Goal: Obtain resource: Download file/media

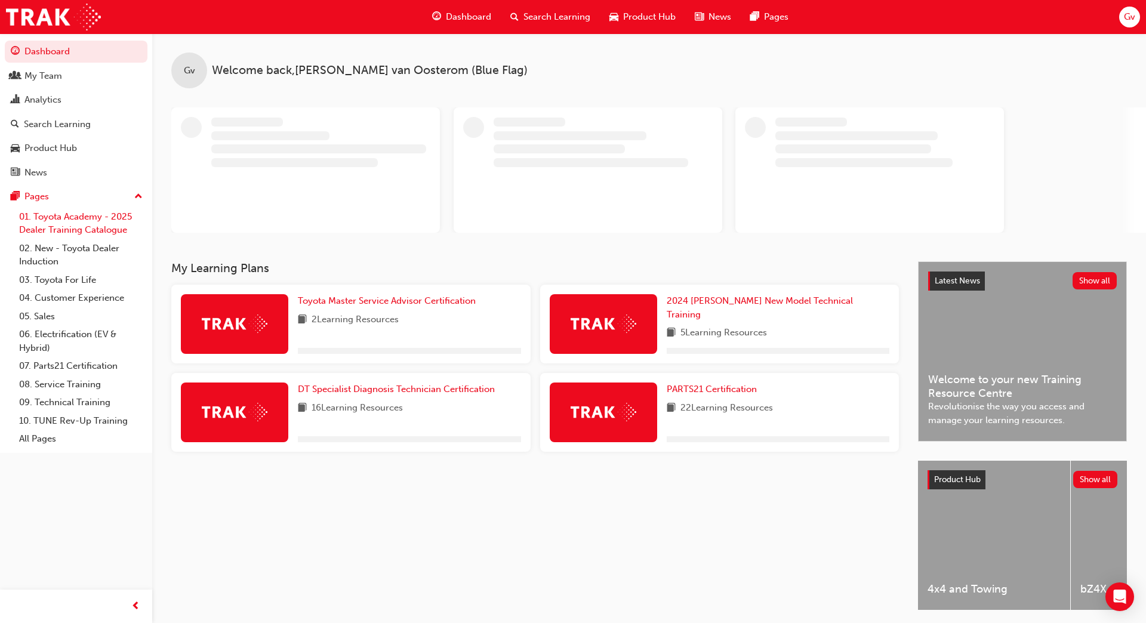
click at [94, 219] on link "01. Toyota Academy - 2025 Dealer Training Catalogue" at bounding box center [80, 224] width 133 height 32
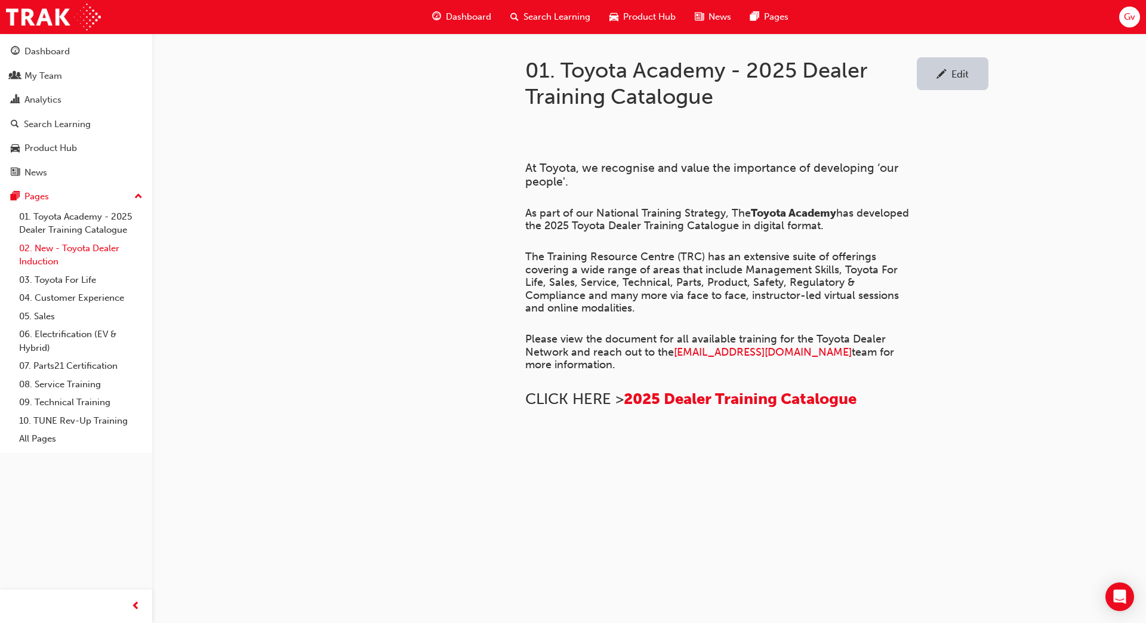
click at [95, 257] on link "02. New - Toyota Dealer Induction" at bounding box center [80, 255] width 133 height 32
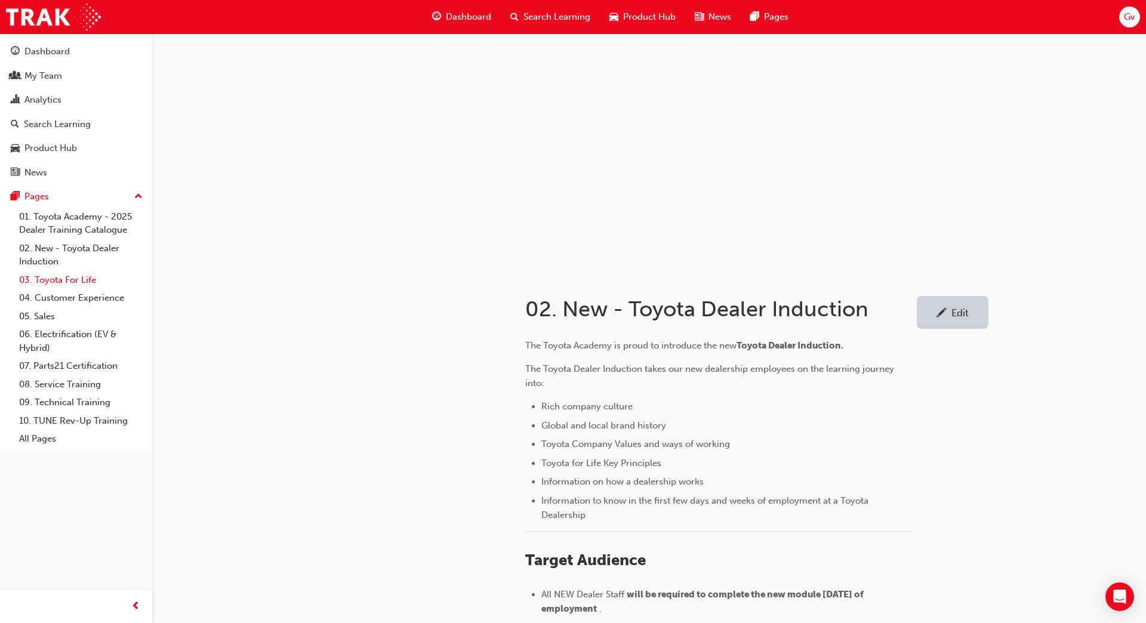
click at [88, 283] on link "03. Toyota For Life" at bounding box center [80, 280] width 133 height 19
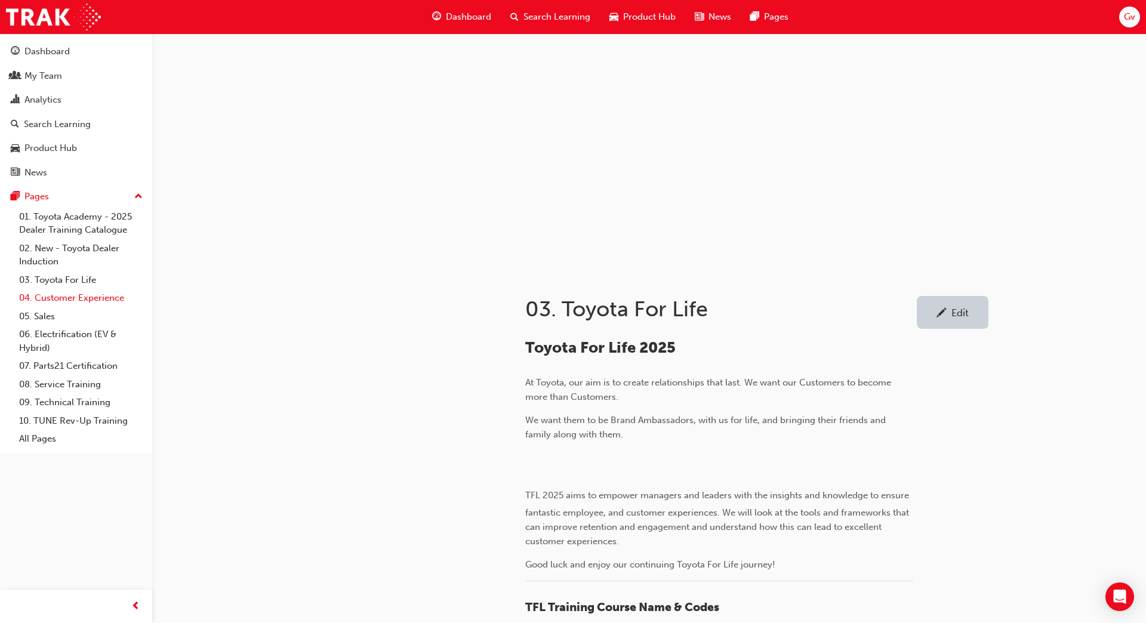
click at [82, 300] on link "04. Customer Experience" at bounding box center [80, 298] width 133 height 19
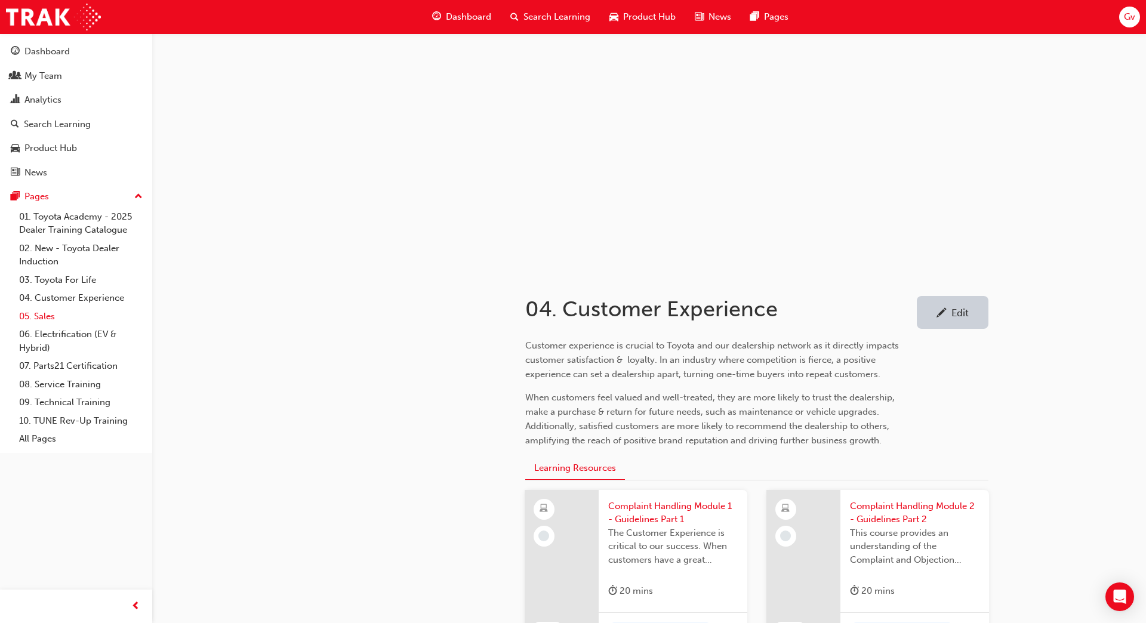
click at [78, 324] on link "05. Sales" at bounding box center [80, 316] width 133 height 19
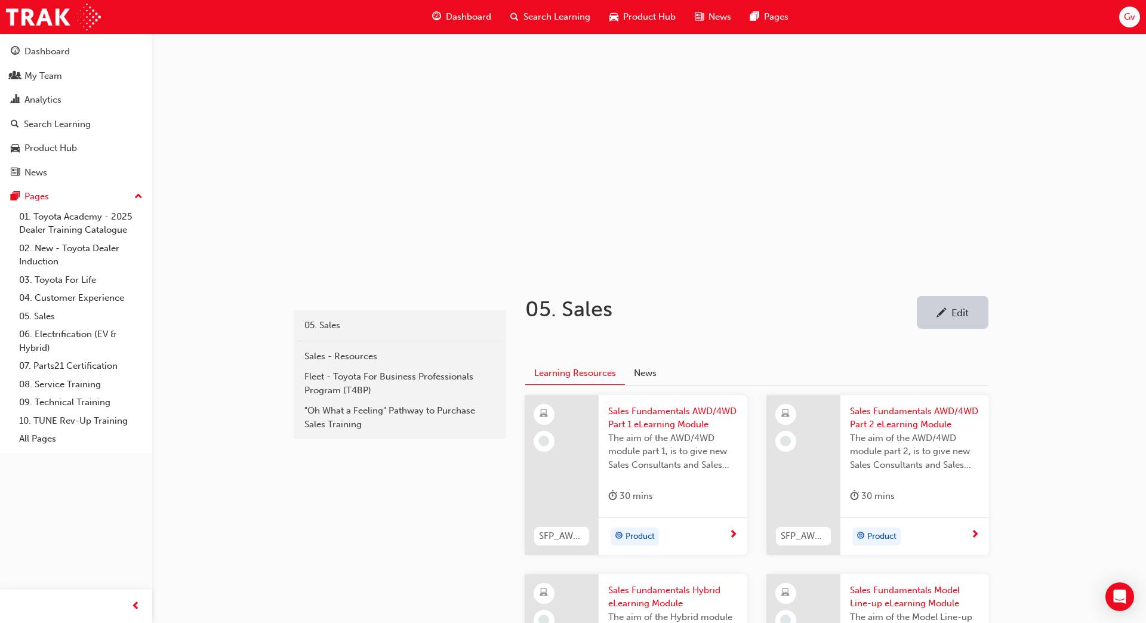
click at [585, 316] on h1 "05. Sales" at bounding box center [721, 309] width 392 height 26
click at [332, 359] on div "Sales - Resources" at bounding box center [399, 357] width 191 height 14
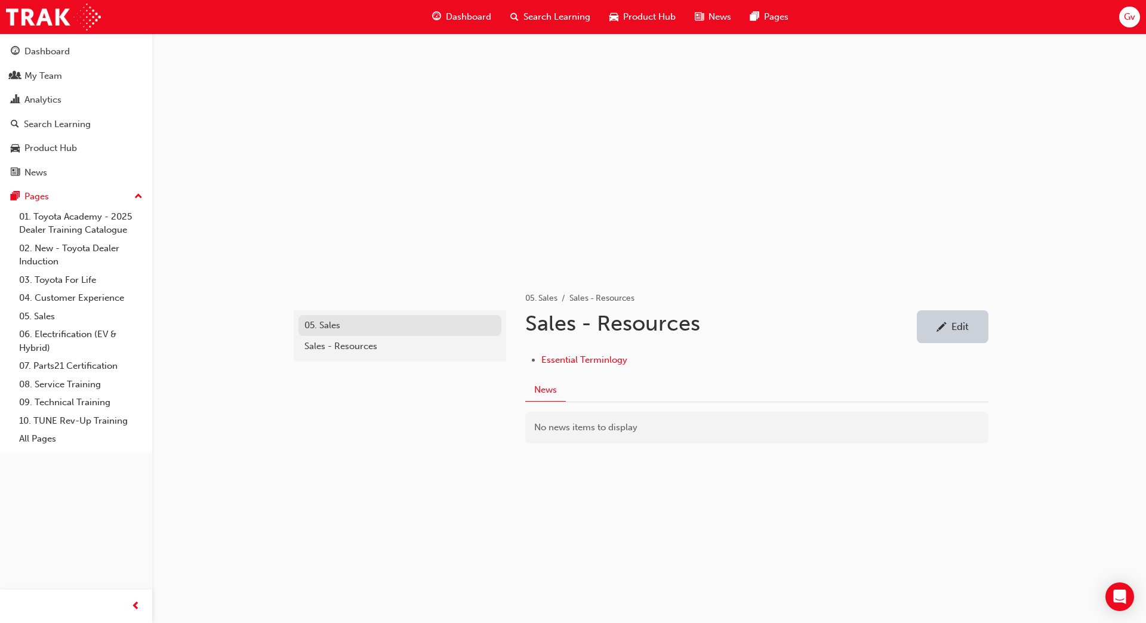
click at [333, 329] on div "05. Sales" at bounding box center [399, 326] width 191 height 14
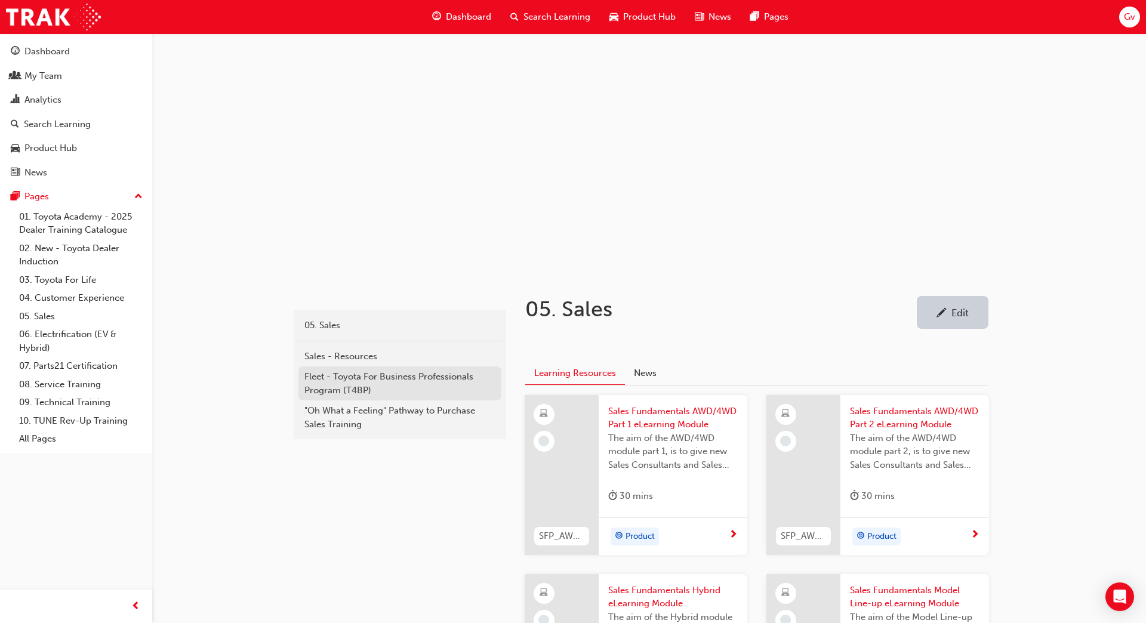
click at [355, 386] on div "Fleet - Toyota For Business Professionals Program (T4BP)" at bounding box center [399, 383] width 191 height 27
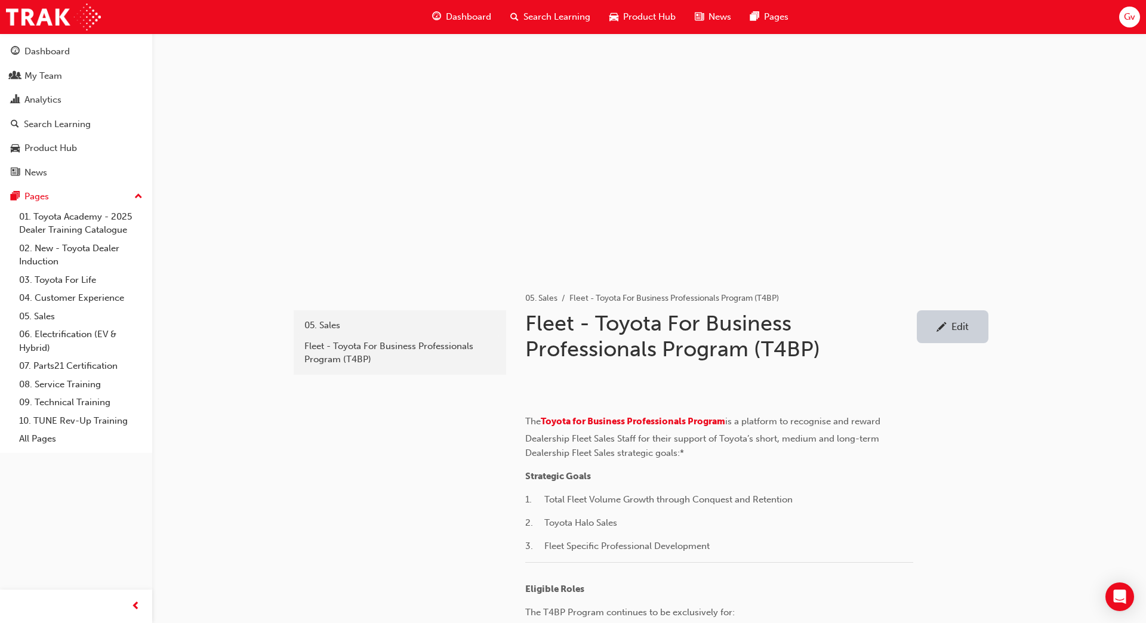
click at [965, 328] on div "Edit" at bounding box center [959, 327] width 17 height 12
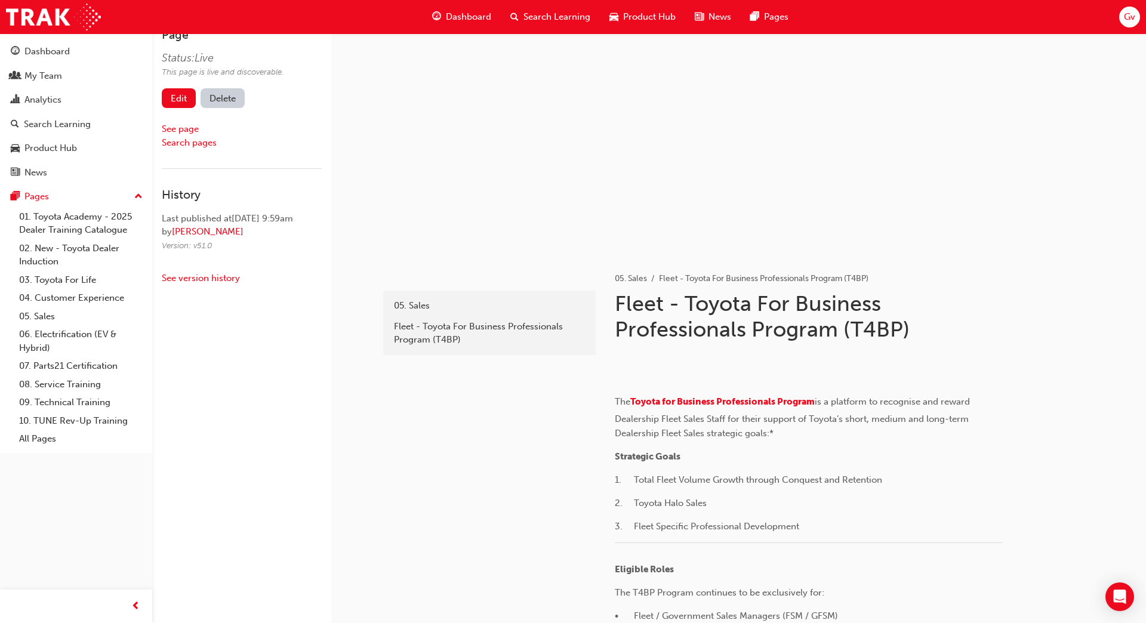
scroll to position [20, 0]
click at [183, 94] on link "Edit" at bounding box center [179, 98] width 34 height 20
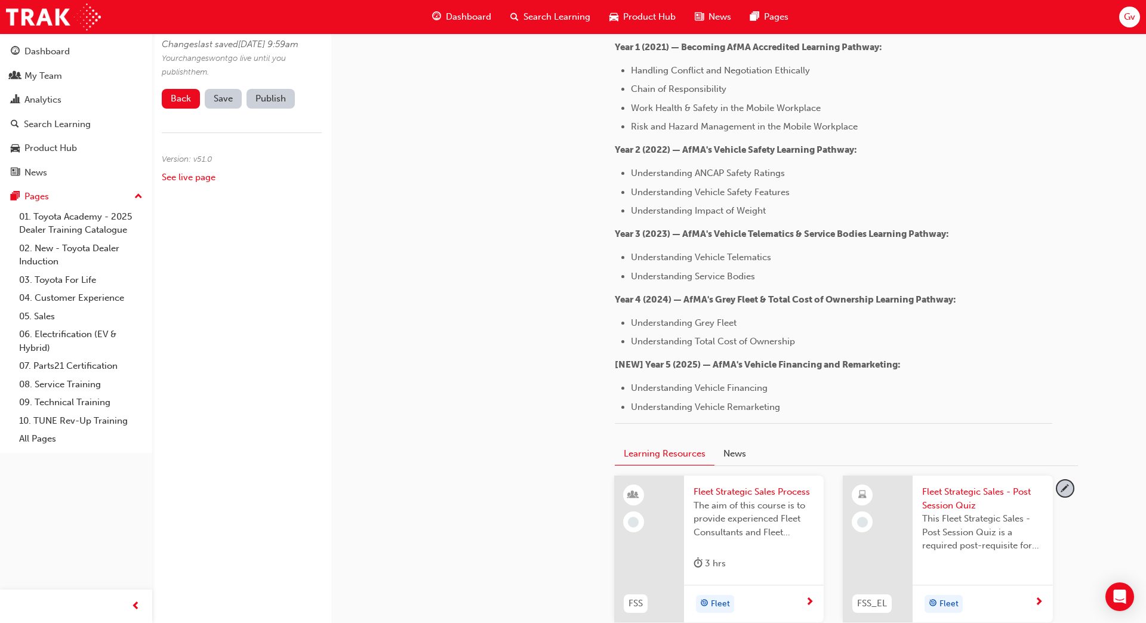
scroll to position [1517, 0]
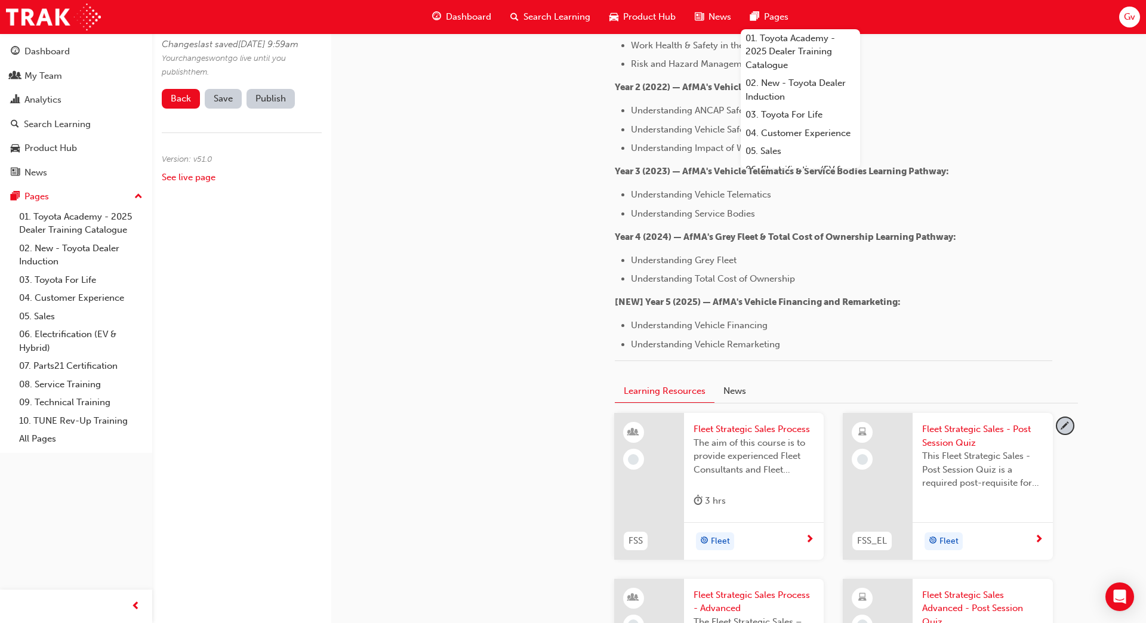
click at [1129, 14] on span "Gv" at bounding box center [1129, 17] width 11 height 14
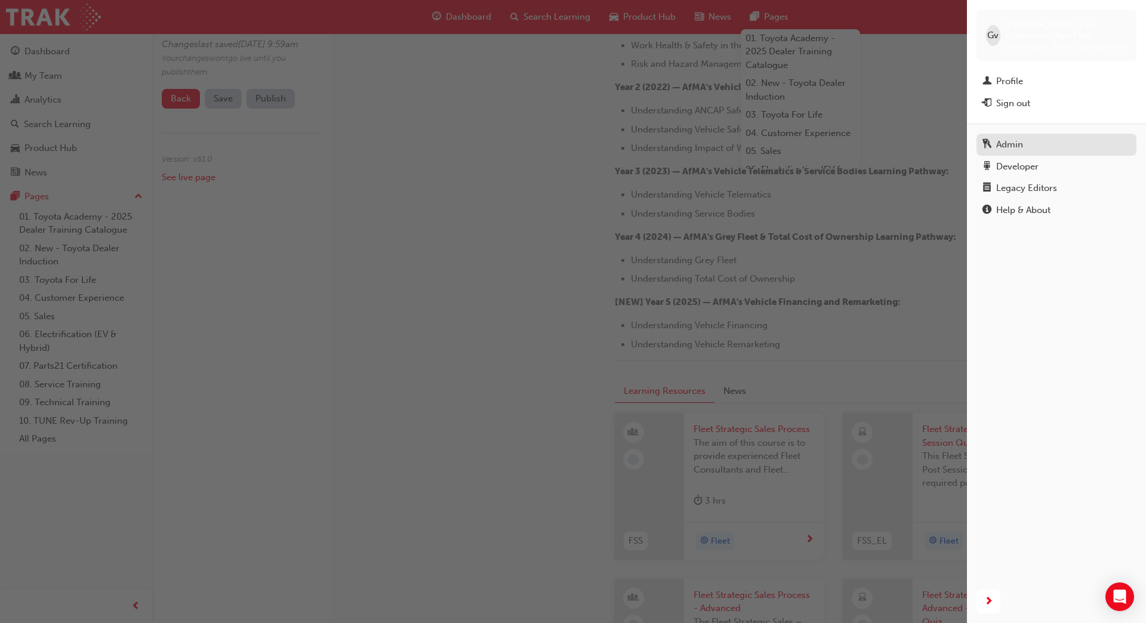
click at [1073, 148] on div "Admin" at bounding box center [1056, 144] width 148 height 15
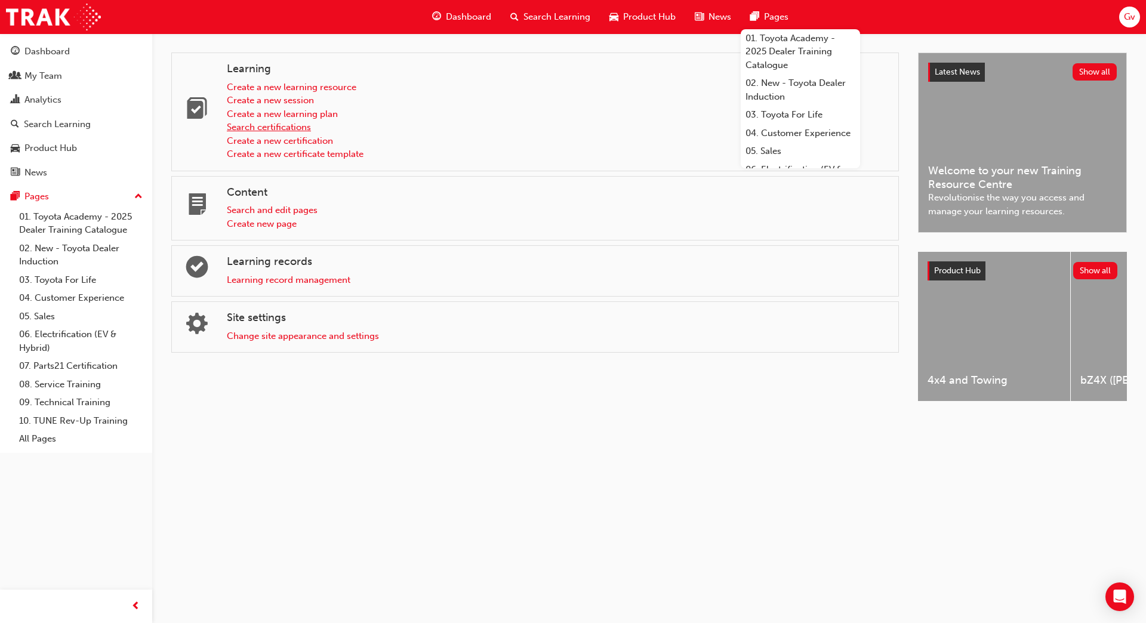
click at [281, 124] on link "Search certifications" at bounding box center [269, 127] width 84 height 11
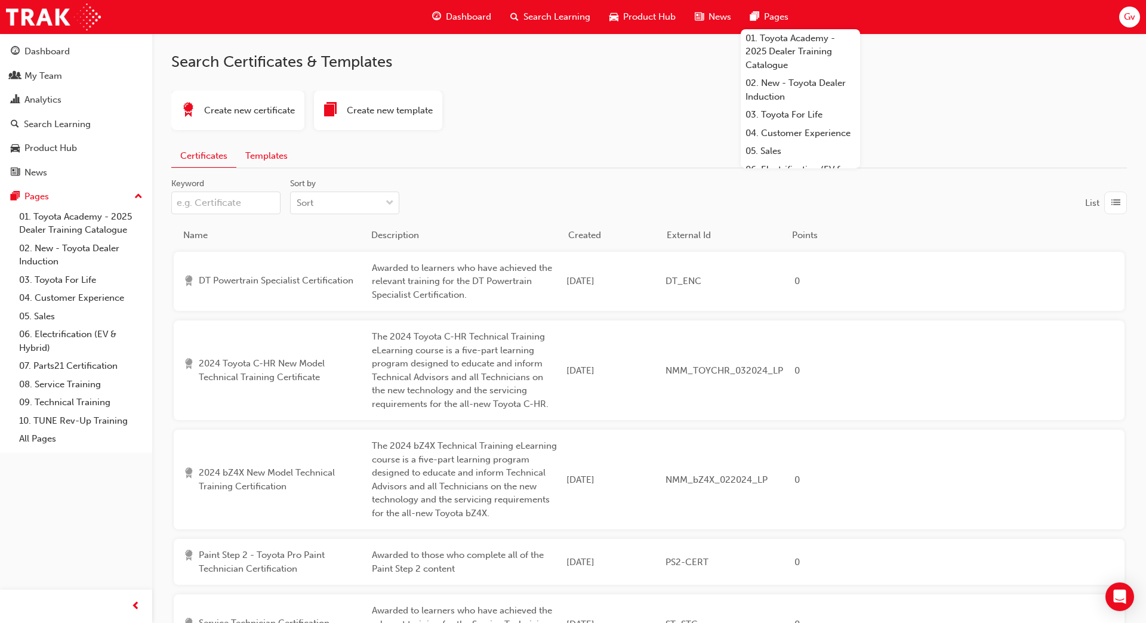
click at [266, 146] on button "Templates" at bounding box center [266, 155] width 60 height 23
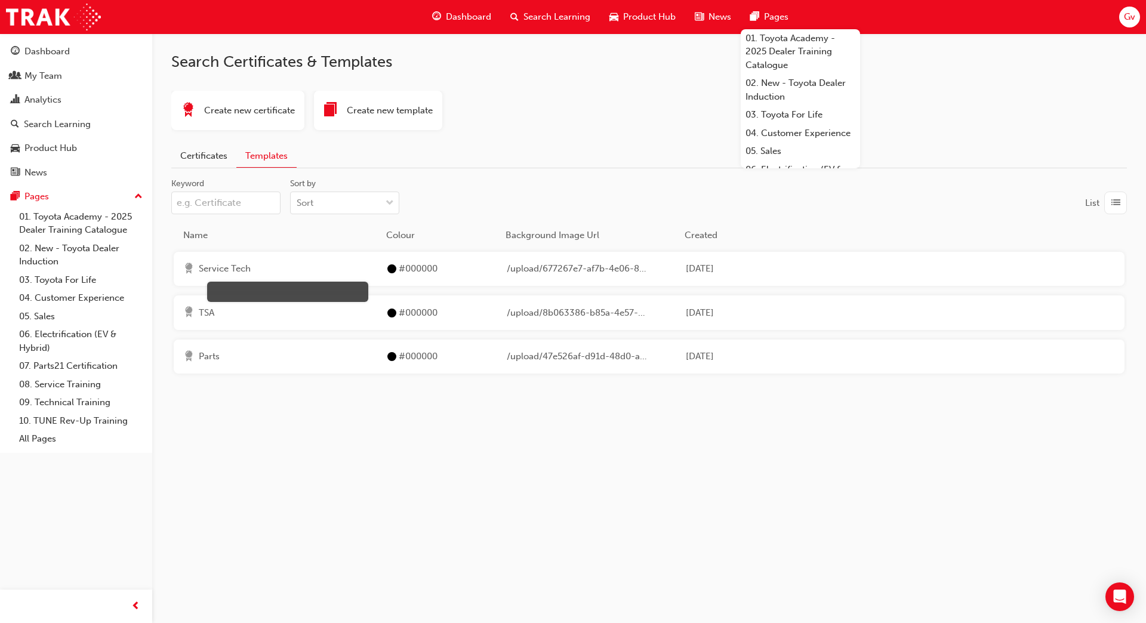
click at [248, 263] on span "Service Tech" at bounding box center [288, 269] width 179 height 14
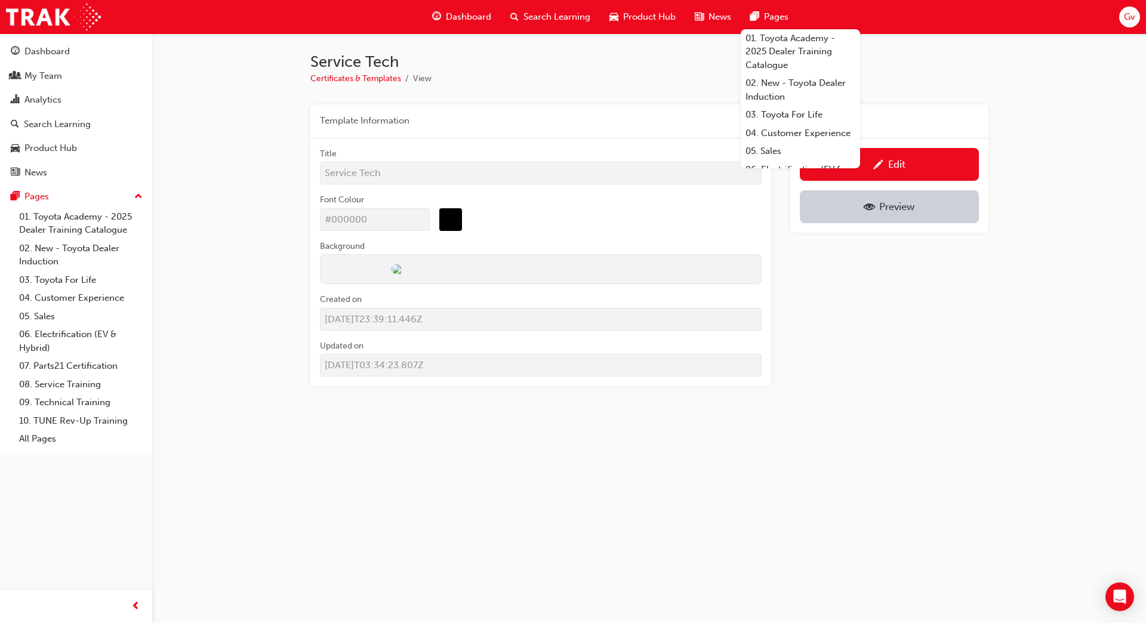
scroll to position [127, 0]
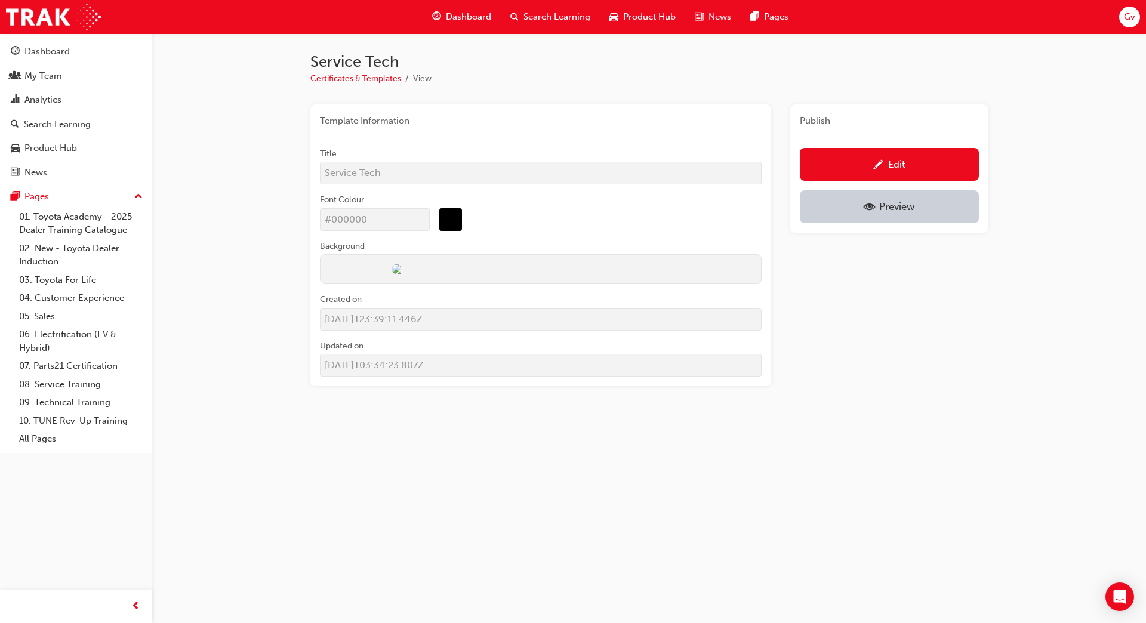
click at [812, 301] on div "Template Information Title Service Tech Font Colour #000000 Background Created …" at bounding box center [649, 249] width 678 height 291
click at [1128, 19] on span "Gv" at bounding box center [1129, 17] width 11 height 14
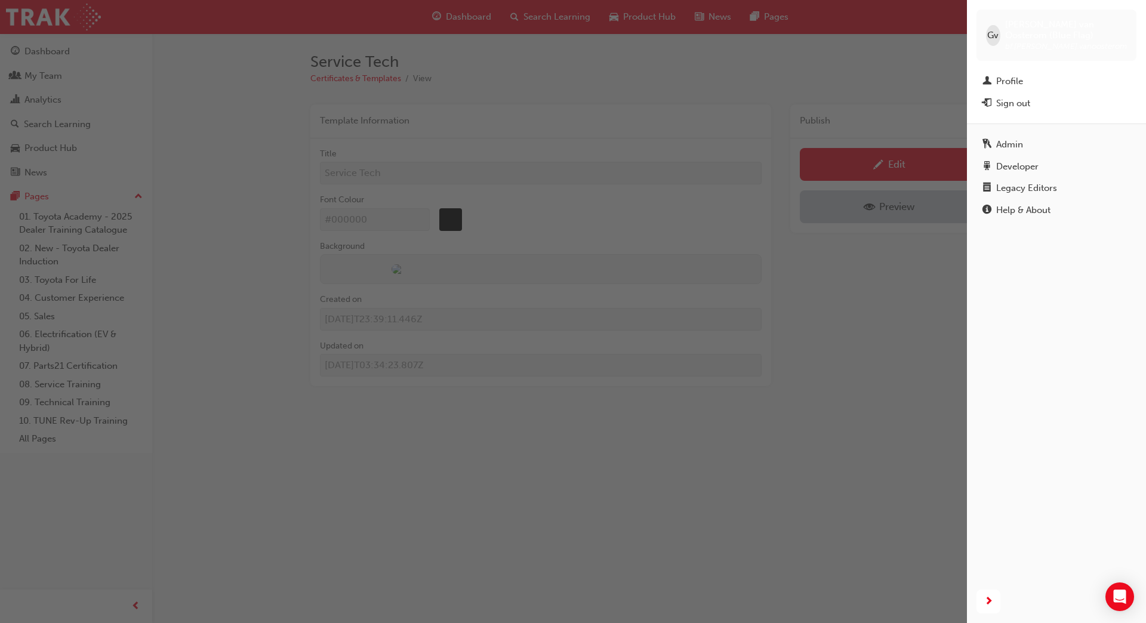
click at [1020, 69] on div "Gv Glenn van Oosterom (Blue Flag) bf.glenn.vanoosterom Profile Sign out" at bounding box center [1056, 62] width 179 height 124
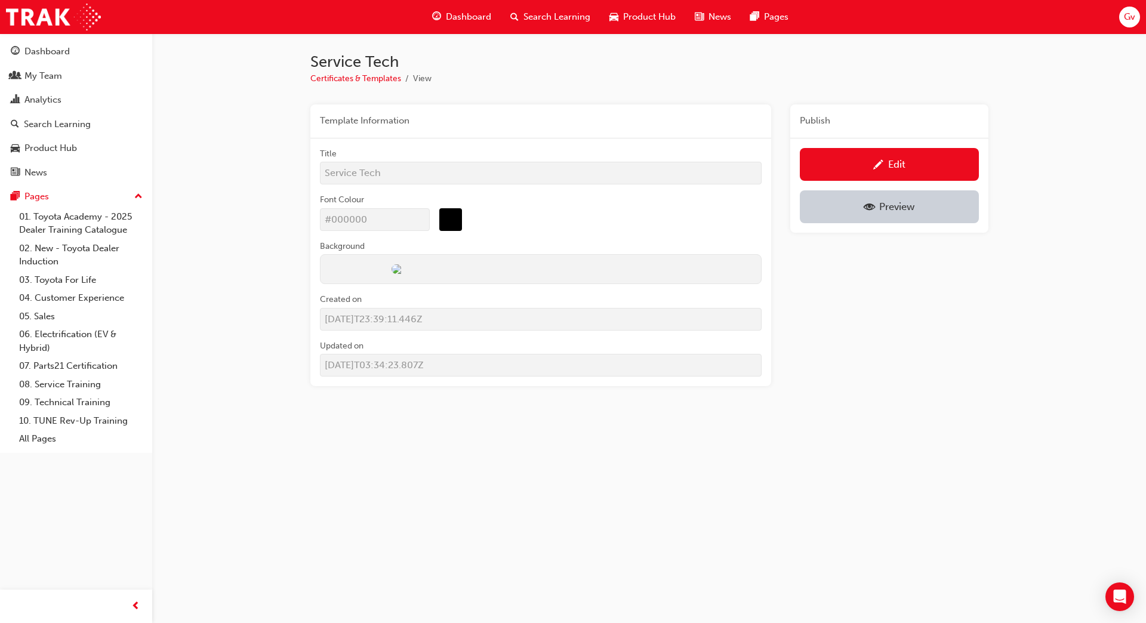
click at [1131, 13] on span "Gv" at bounding box center [1129, 17] width 11 height 14
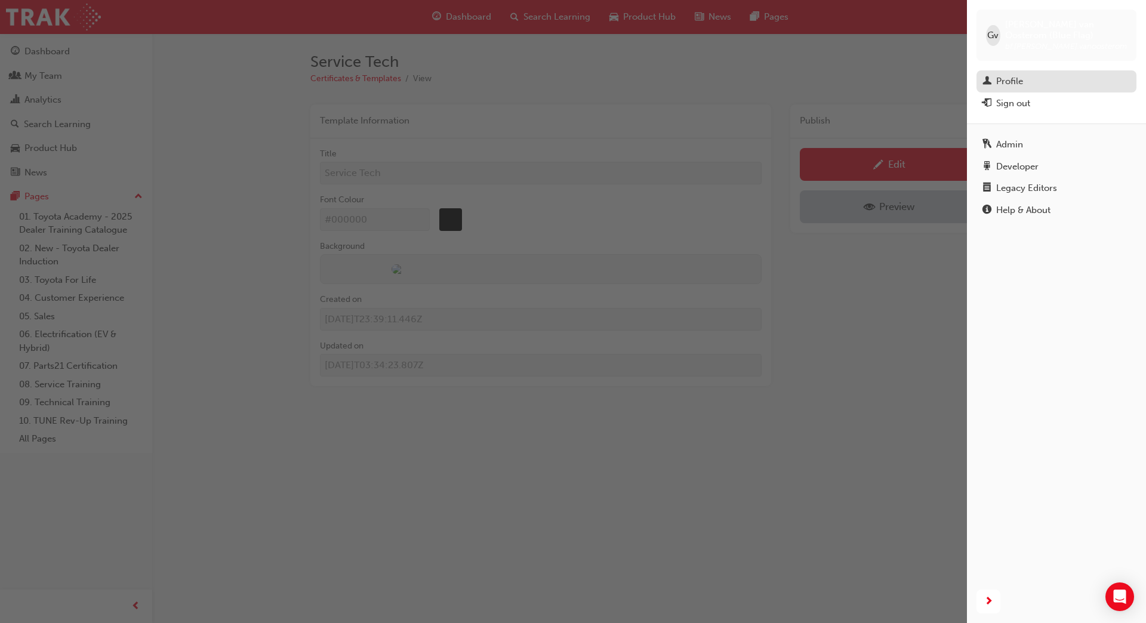
click at [1048, 77] on div "Profile" at bounding box center [1056, 81] width 148 height 15
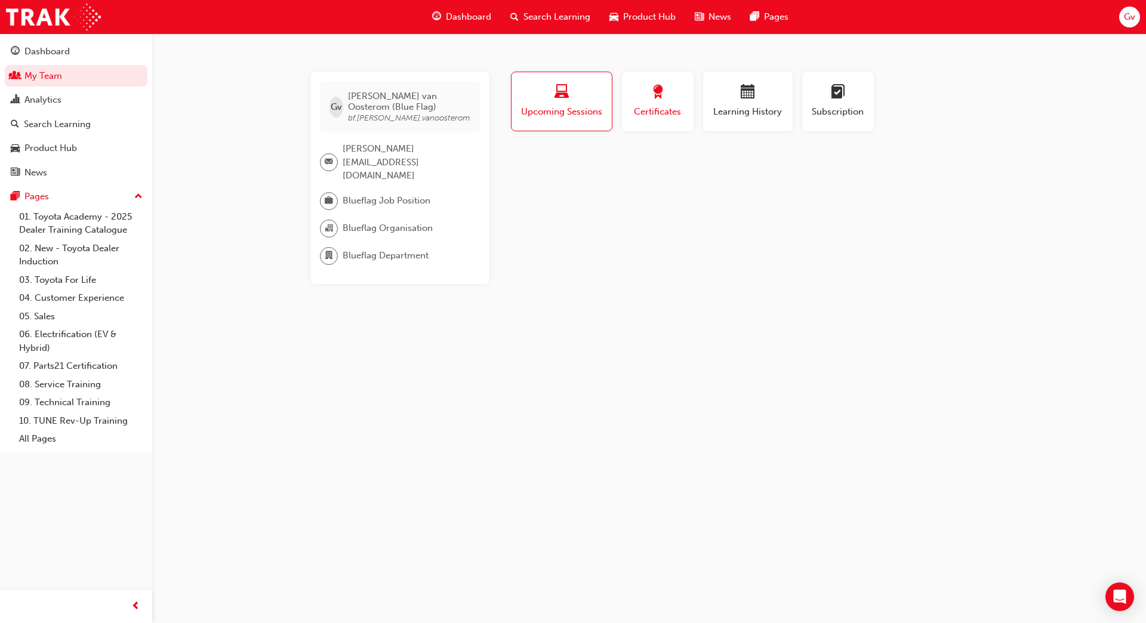
click at [668, 106] on span "Certificates" at bounding box center [658, 112] width 54 height 14
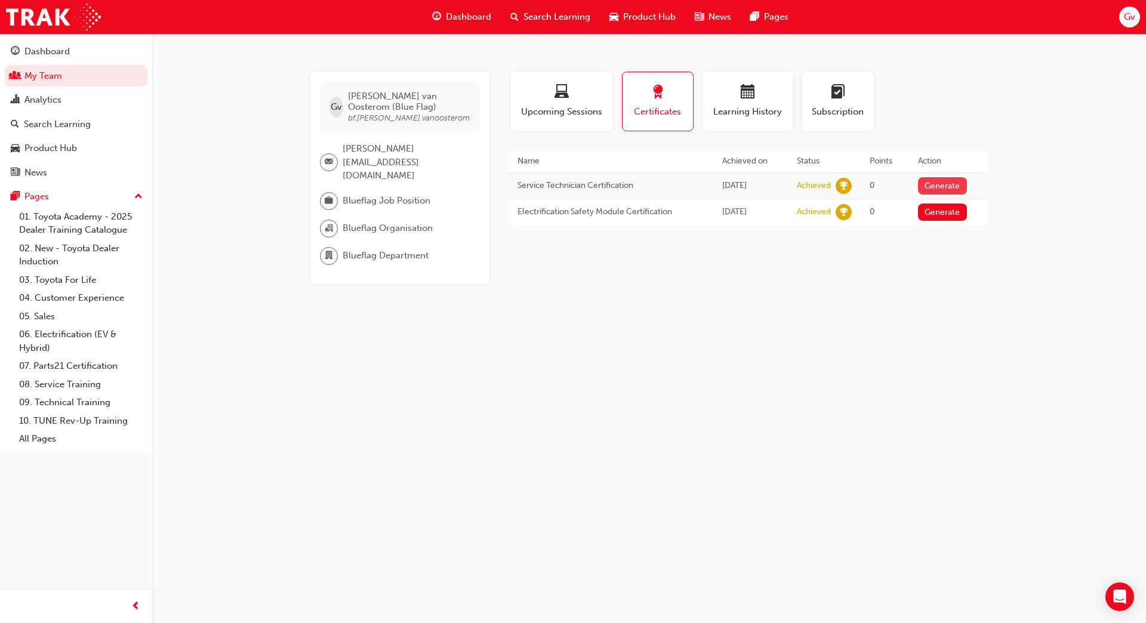
click at [945, 178] on button "Generate" at bounding box center [942, 185] width 49 height 17
click at [948, 185] on link "Download PDF" at bounding box center [939, 185] width 55 height 10
click at [1132, 20] on span "Gv" at bounding box center [1129, 17] width 11 height 14
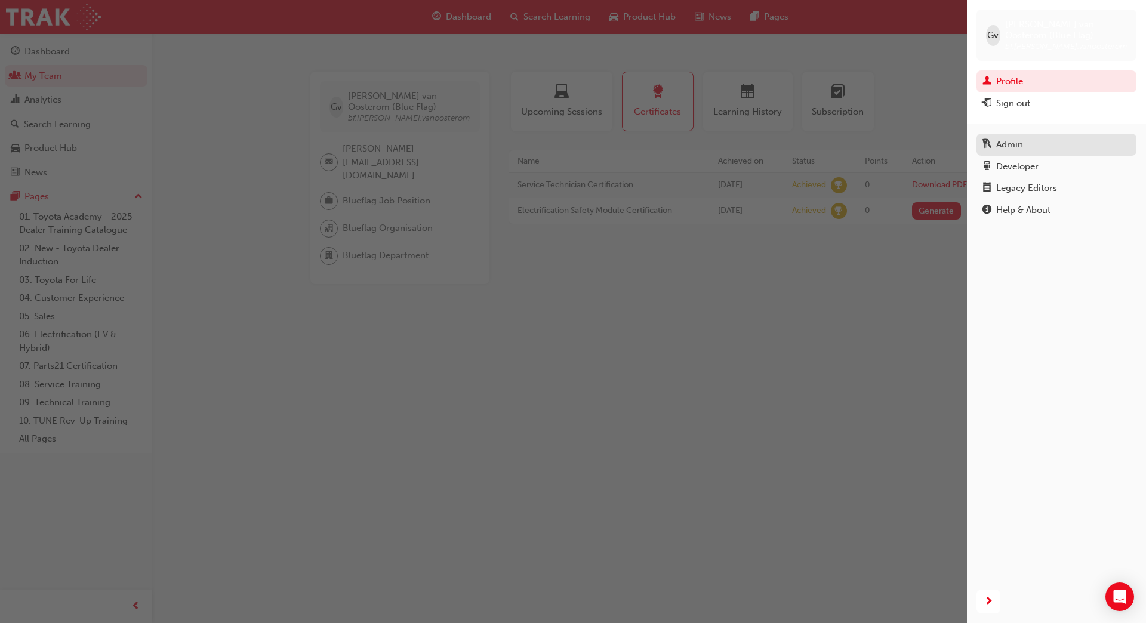
click at [1034, 150] on div "Admin" at bounding box center [1056, 144] width 148 height 15
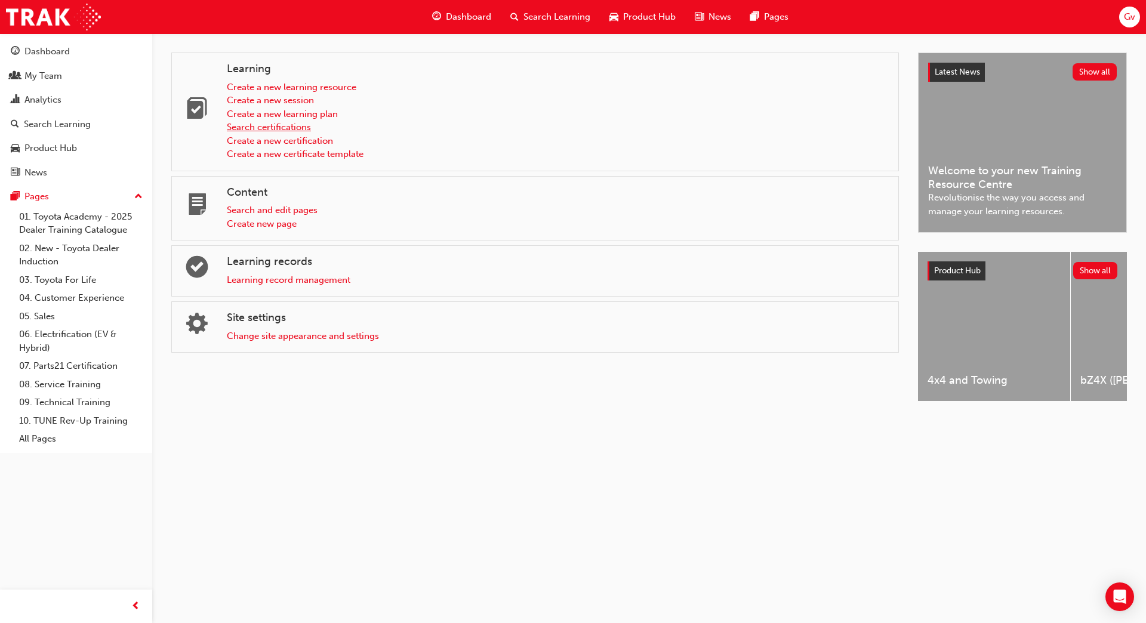
click at [281, 129] on link "Search certifications" at bounding box center [269, 127] width 84 height 11
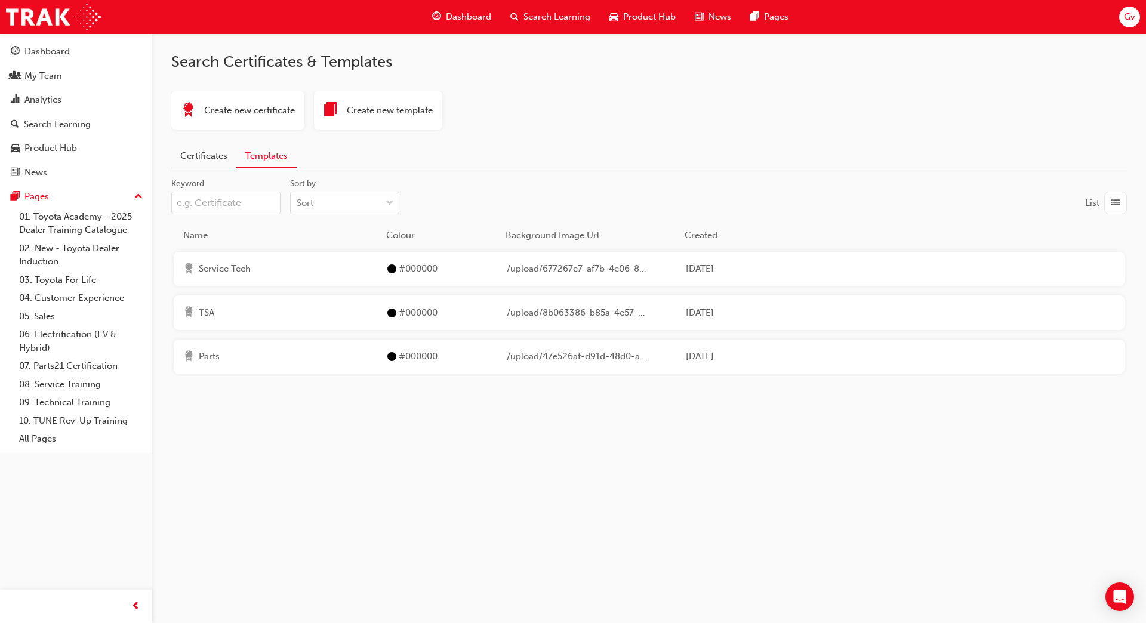
click at [232, 317] on span "TSA" at bounding box center [288, 313] width 179 height 14
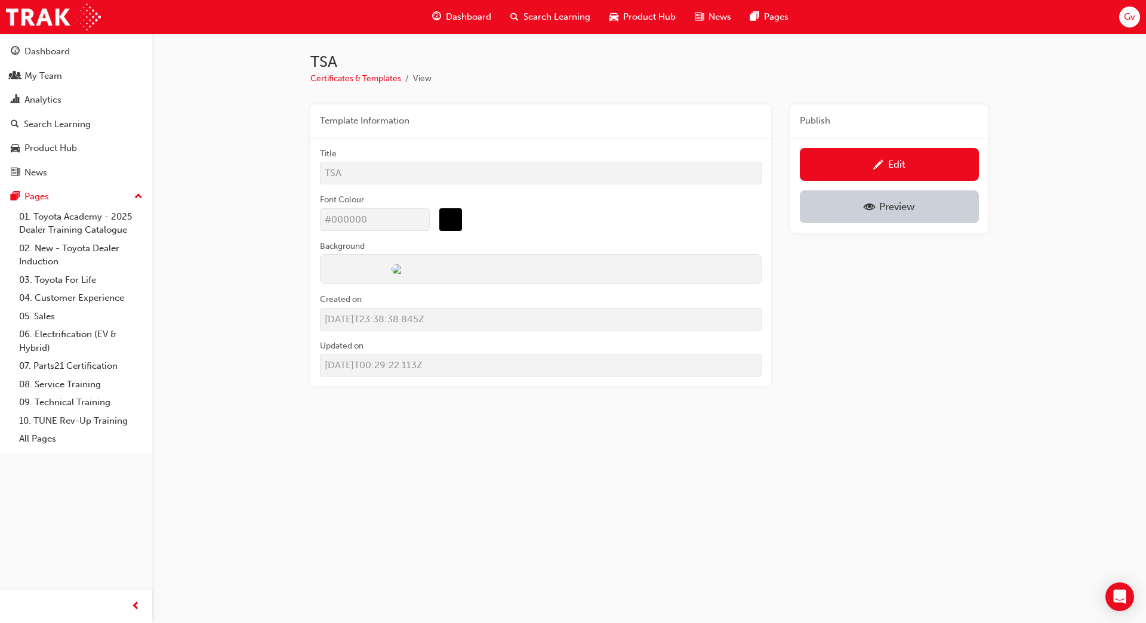
scroll to position [176, 0]
